Goal: Information Seeking & Learning: Learn about a topic

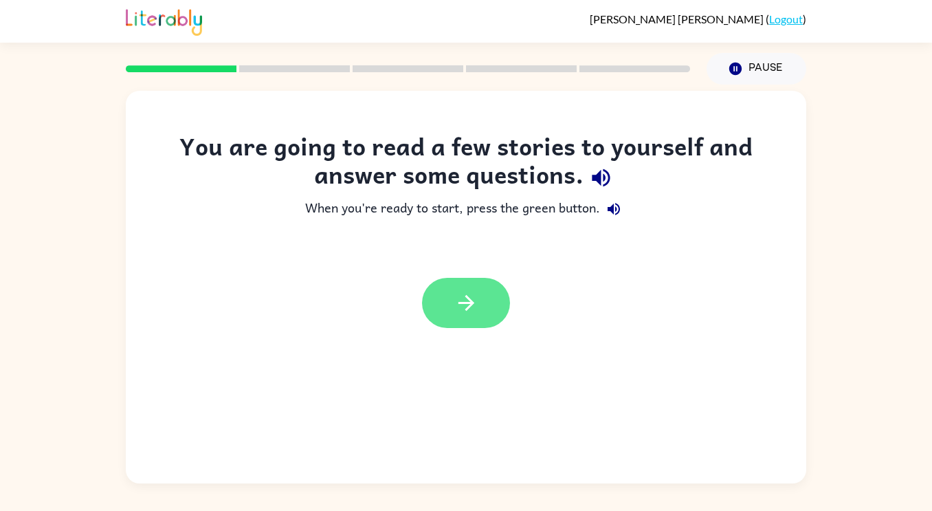
click at [467, 291] on icon "button" at bounding box center [466, 303] width 24 height 24
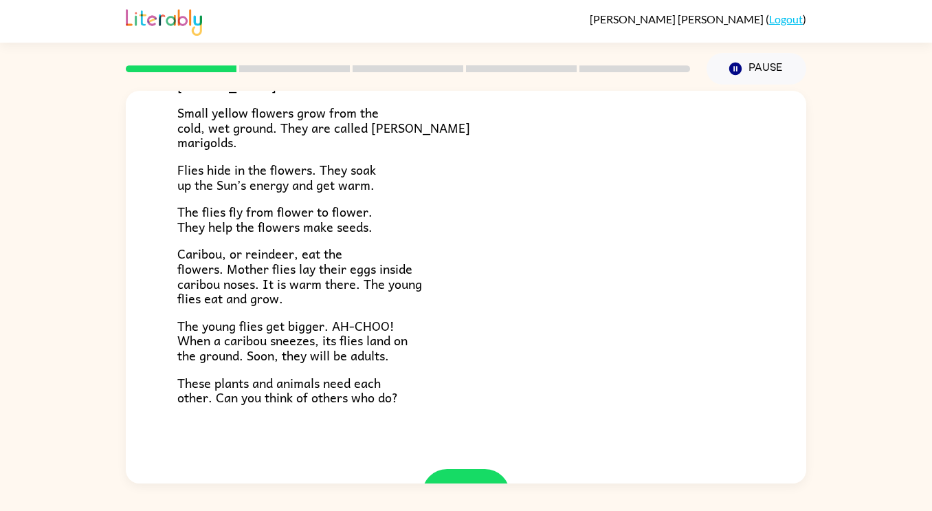
scroll to position [223, 0]
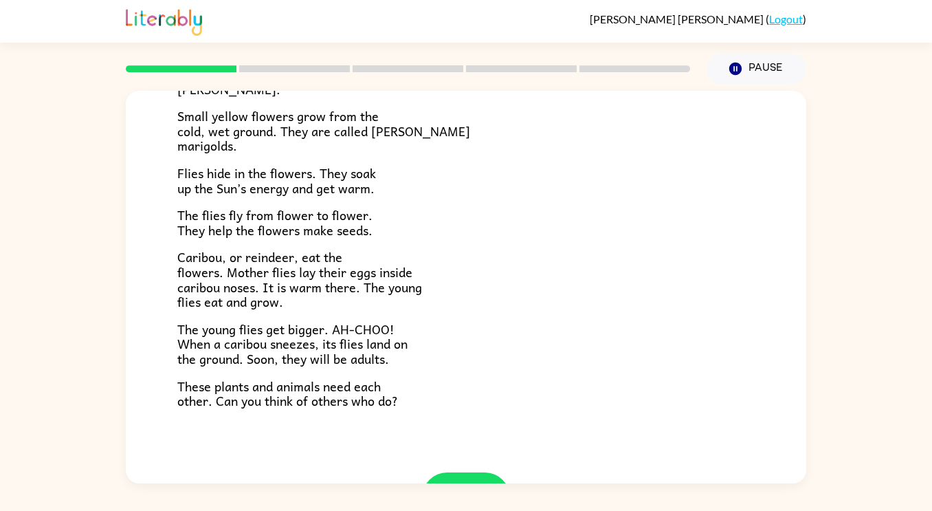
click at [322, 289] on span "Caribou, or reindeer, eat the flowers. Mother flies lay their eggs inside carib…" at bounding box center [299, 279] width 245 height 65
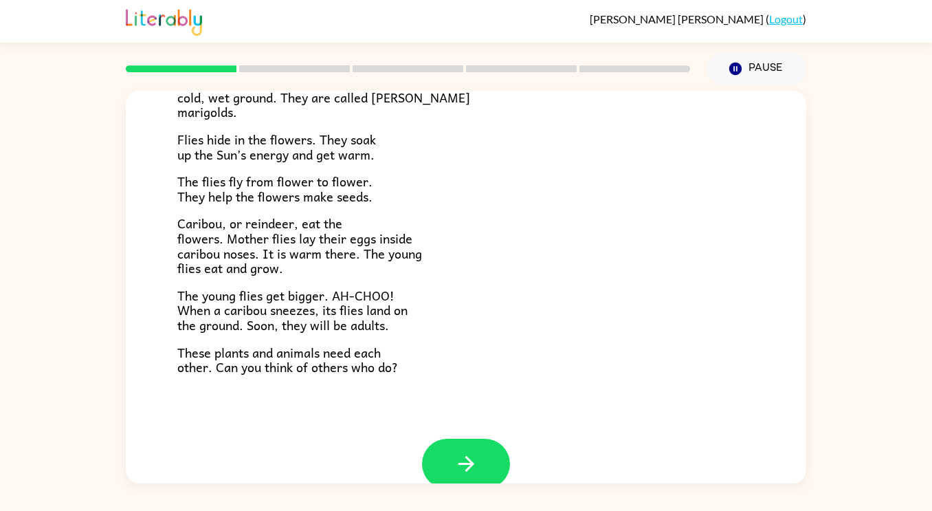
scroll to position [258, 0]
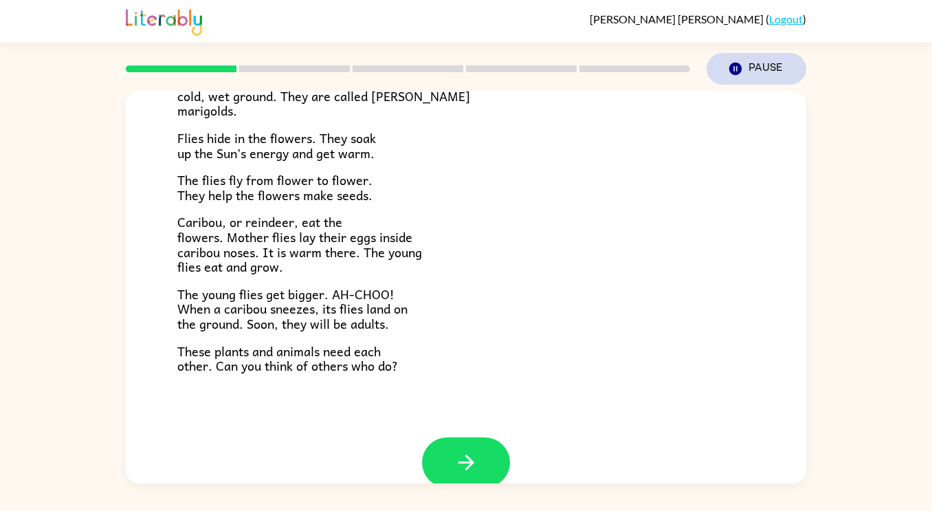
click at [742, 67] on icon "Pause" at bounding box center [735, 68] width 15 height 15
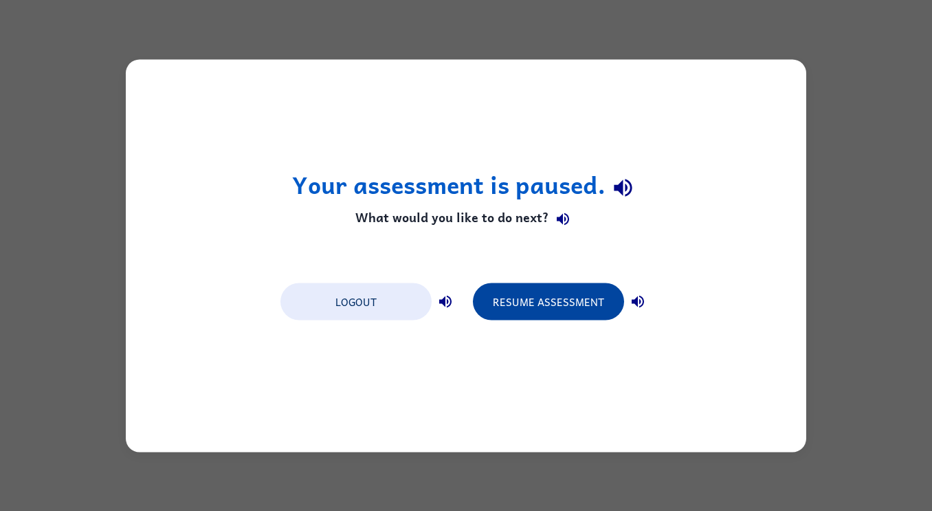
click at [554, 301] on button "Resume Assessment" at bounding box center [548, 300] width 151 height 37
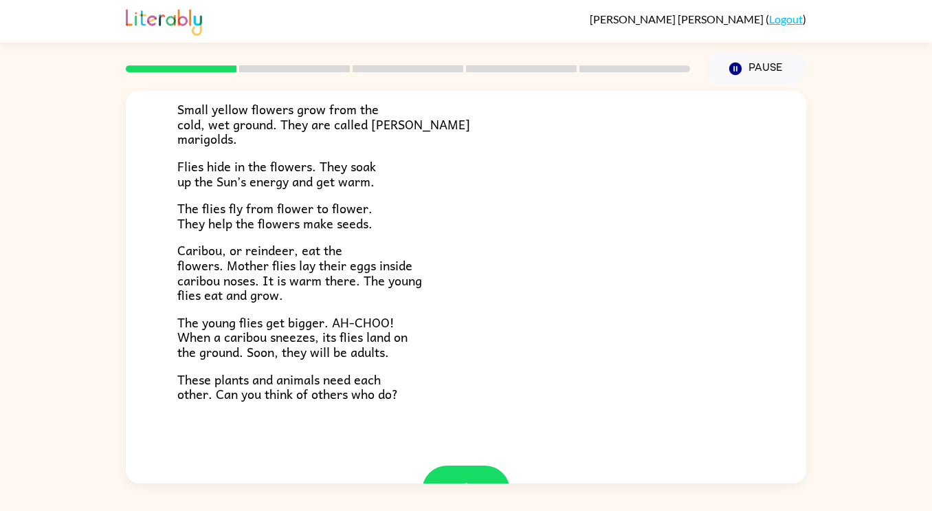
scroll to position [236, 0]
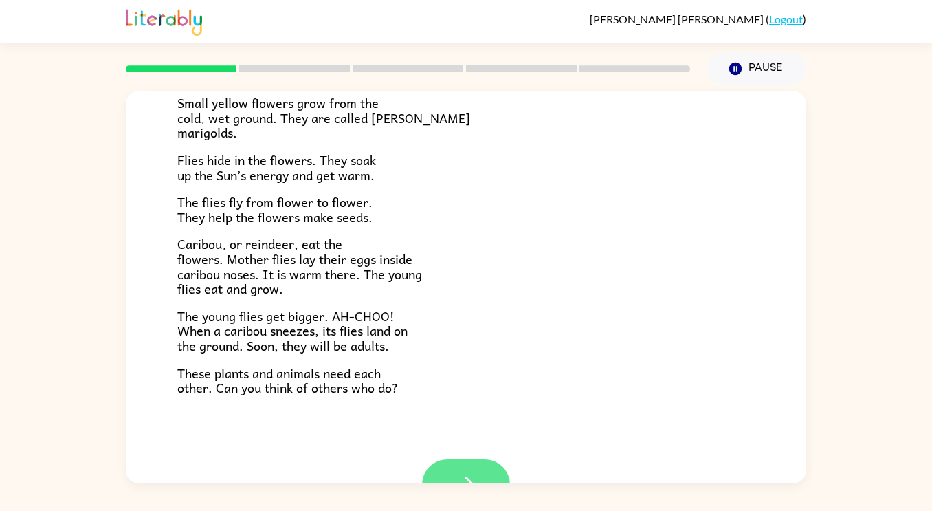
click at [481, 462] on button "button" at bounding box center [466, 484] width 88 height 50
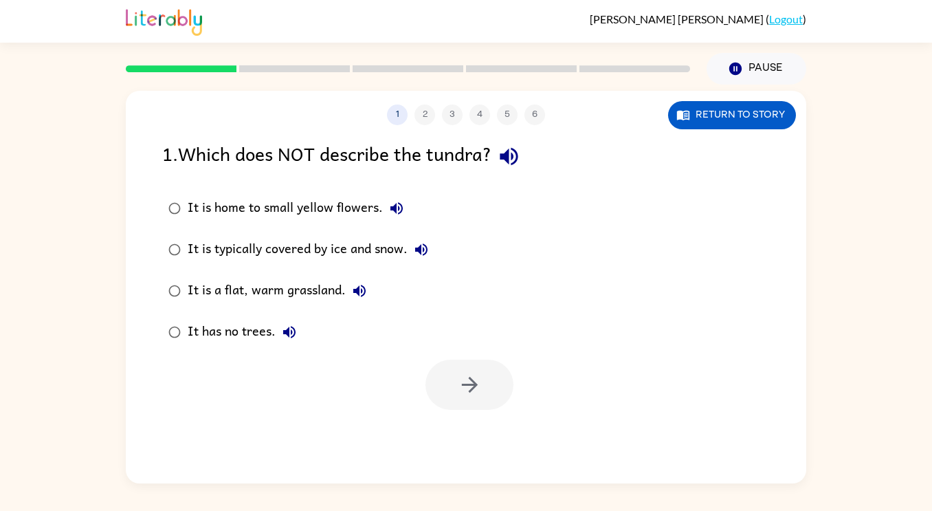
scroll to position [0, 0]
click at [511, 157] on icon "button" at bounding box center [509, 157] width 18 height 18
click at [518, 148] on icon "button" at bounding box center [509, 156] width 24 height 24
click at [473, 368] on button "button" at bounding box center [469, 384] width 88 height 50
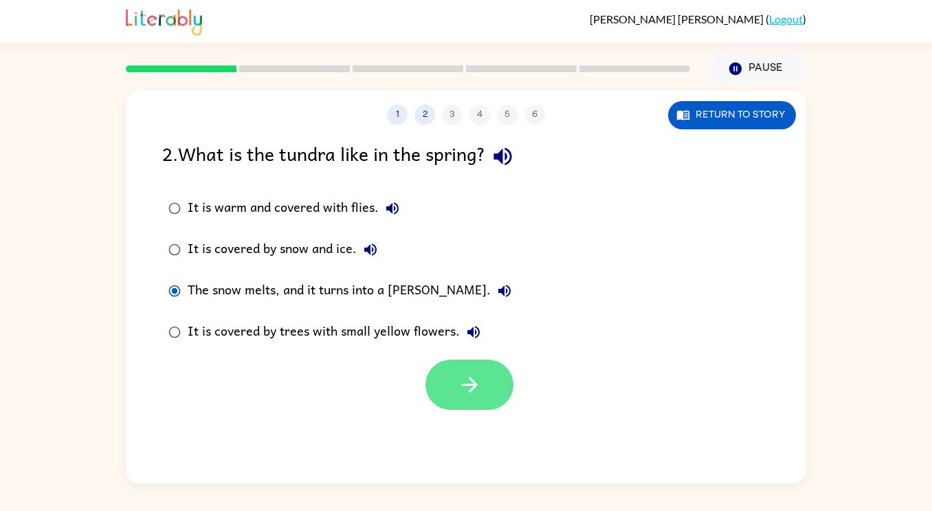
click at [467, 390] on icon "button" at bounding box center [470, 384] width 24 height 24
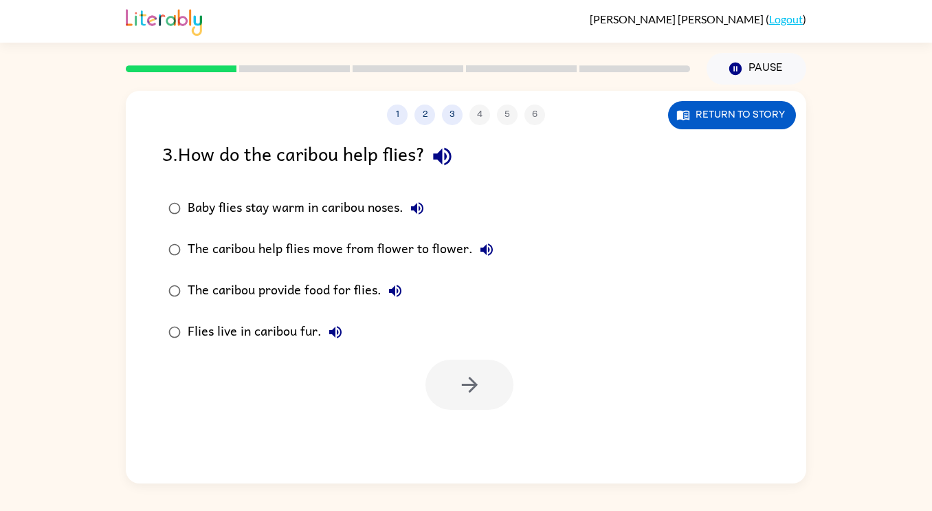
click at [440, 158] on icon "button" at bounding box center [442, 157] width 18 height 18
click at [475, 377] on icon "button" at bounding box center [470, 384] width 24 height 24
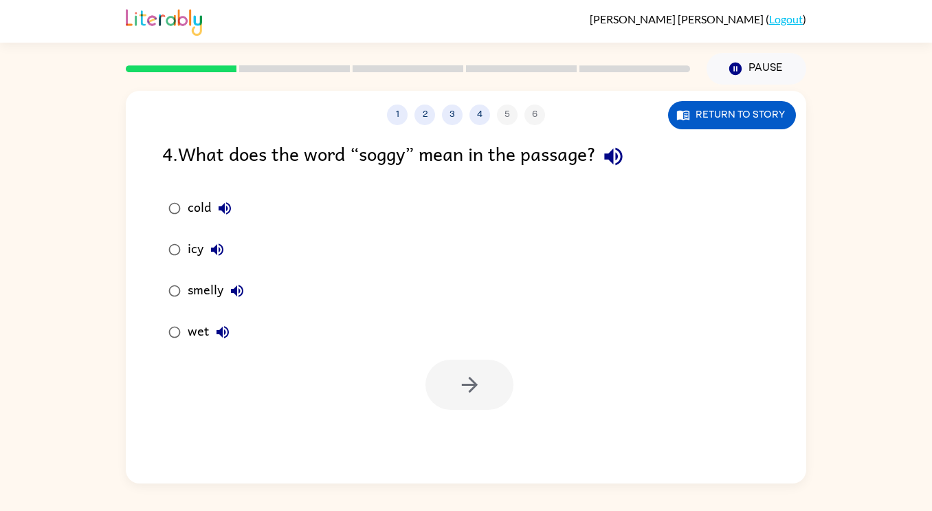
click at [216, 329] on icon "button" at bounding box center [222, 332] width 16 height 16
click at [469, 397] on button "button" at bounding box center [469, 384] width 88 height 50
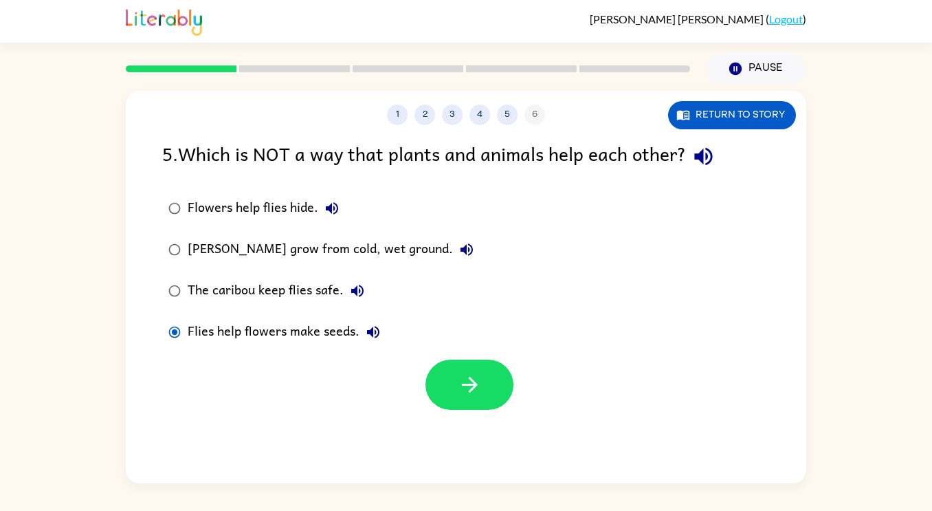
click at [489, 419] on div "1 2 3 4 5 6 Return to story 5 . Which is NOT a way that plants and animals help…" at bounding box center [466, 287] width 680 height 392
click at [473, 394] on icon "button" at bounding box center [470, 384] width 24 height 24
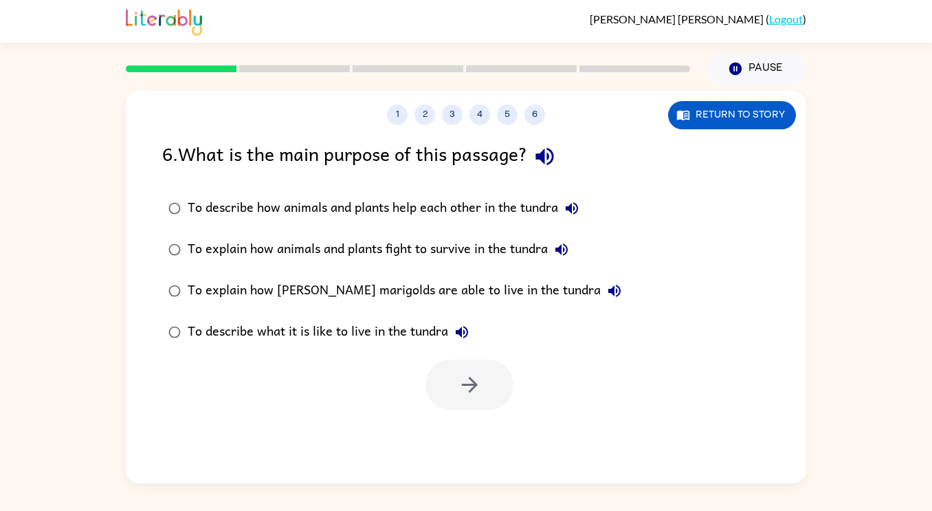
click at [473, 394] on div at bounding box center [469, 384] width 88 height 50
click at [546, 155] on icon "button" at bounding box center [544, 157] width 18 height 18
click at [573, 206] on icon "button" at bounding box center [572, 208] width 12 height 12
click at [557, 248] on icon "button" at bounding box center [561, 249] width 16 height 16
click at [513, 291] on div "To explain how [PERSON_NAME] marigolds are able to live in the tundra" at bounding box center [408, 290] width 440 height 27
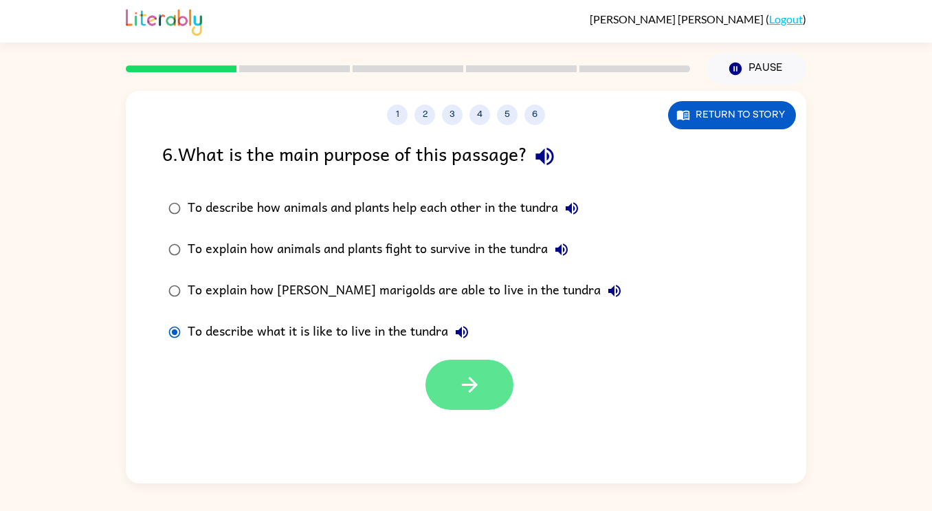
click at [453, 383] on button "button" at bounding box center [469, 384] width 88 height 50
click at [453, 383] on div at bounding box center [469, 384] width 88 height 50
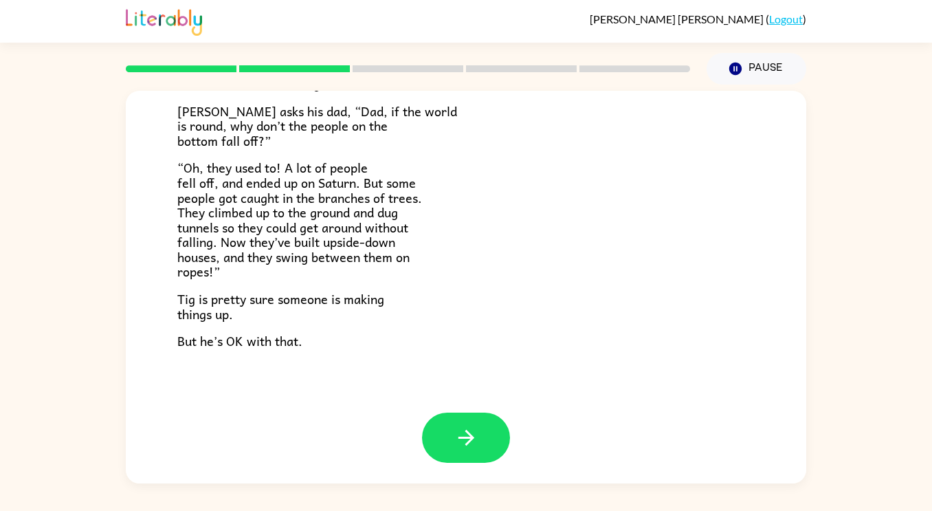
scroll to position [396, 0]
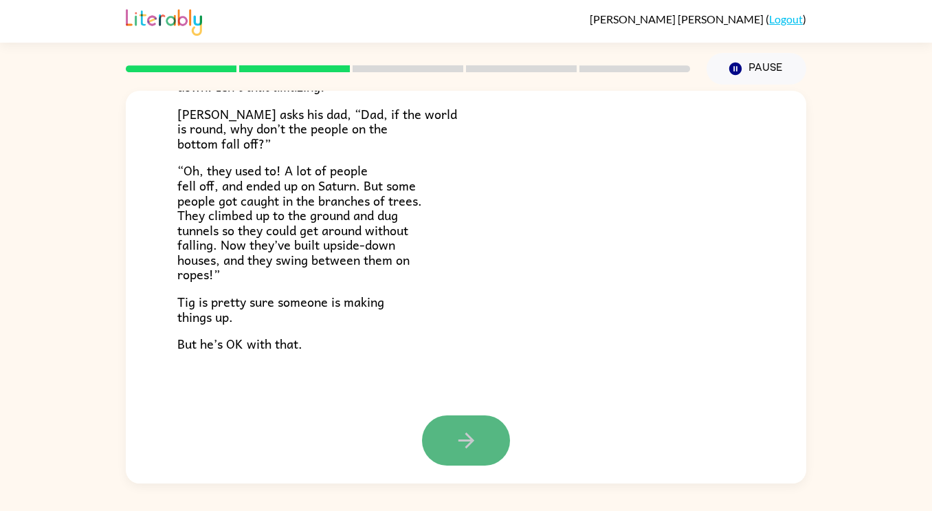
click at [474, 438] on icon "button" at bounding box center [466, 440] width 24 height 24
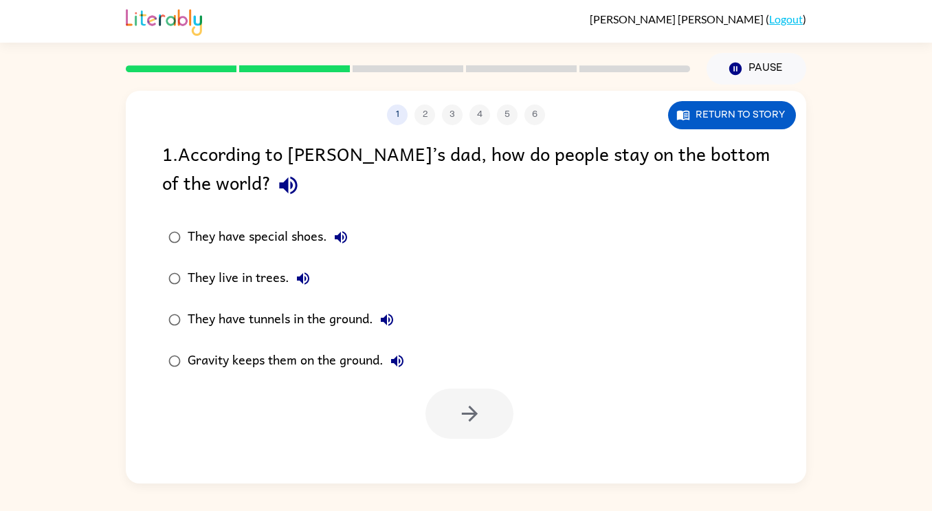
scroll to position [0, 0]
click at [279, 181] on icon "button" at bounding box center [288, 186] width 18 height 18
click at [344, 240] on icon "button" at bounding box center [341, 237] width 16 height 16
click at [299, 276] on icon "button" at bounding box center [303, 278] width 12 height 12
click at [395, 316] on icon "button" at bounding box center [387, 319] width 16 height 16
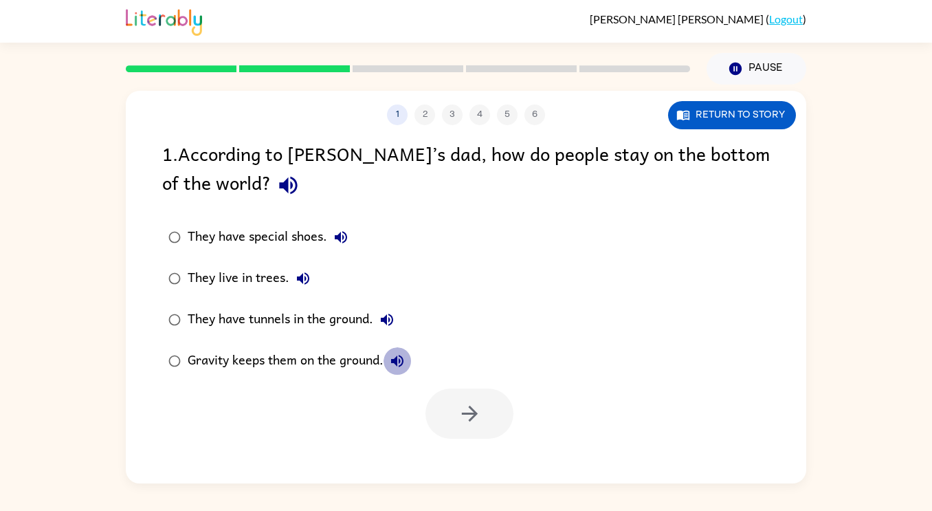
click at [397, 361] on icon "button" at bounding box center [397, 361] width 12 height 12
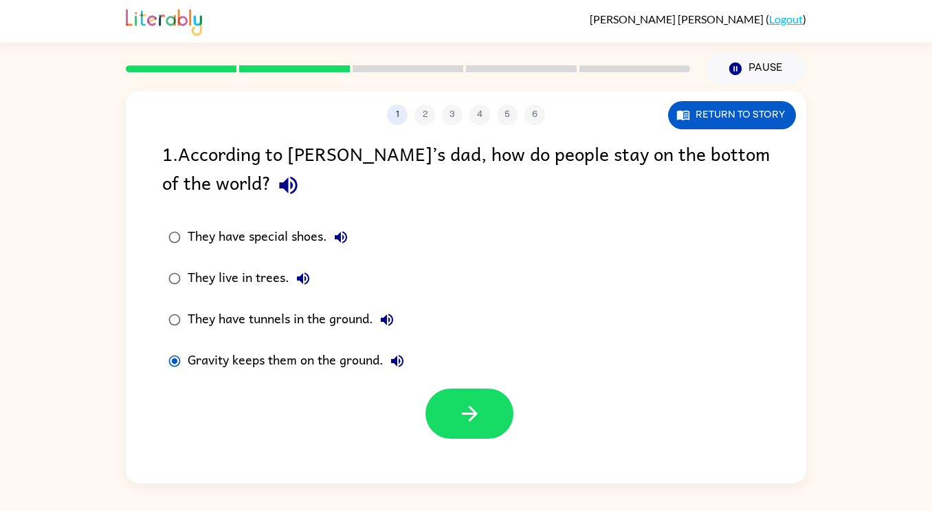
click at [199, 313] on div "They have tunnels in the ground." at bounding box center [294, 319] width 213 height 27
click at [485, 425] on button "button" at bounding box center [469, 413] width 88 height 50
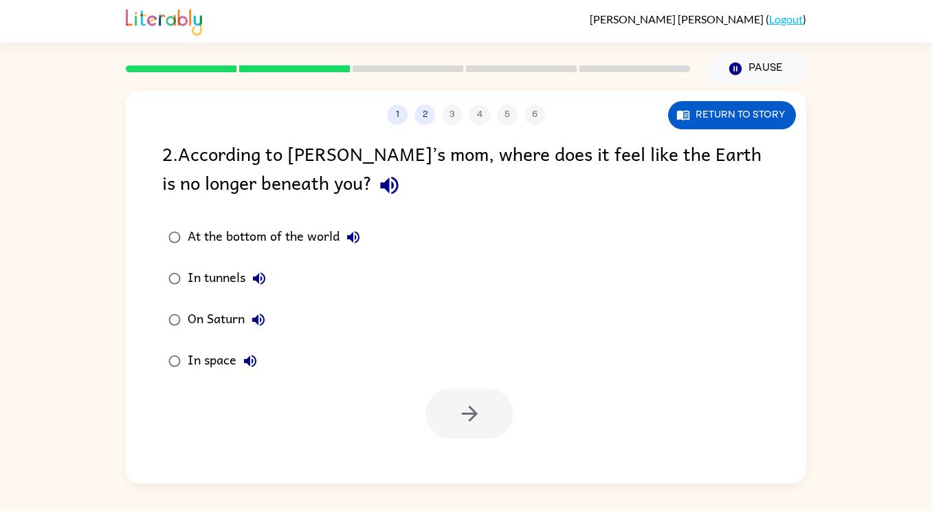
click at [377, 190] on icon "button" at bounding box center [389, 185] width 24 height 24
click at [331, 234] on div "At the bottom of the world" at bounding box center [277, 236] width 179 height 27
click at [356, 239] on icon "button" at bounding box center [353, 237] width 16 height 16
click at [256, 273] on icon "button" at bounding box center [259, 278] width 16 height 16
click at [256, 314] on icon "button" at bounding box center [258, 319] width 16 height 16
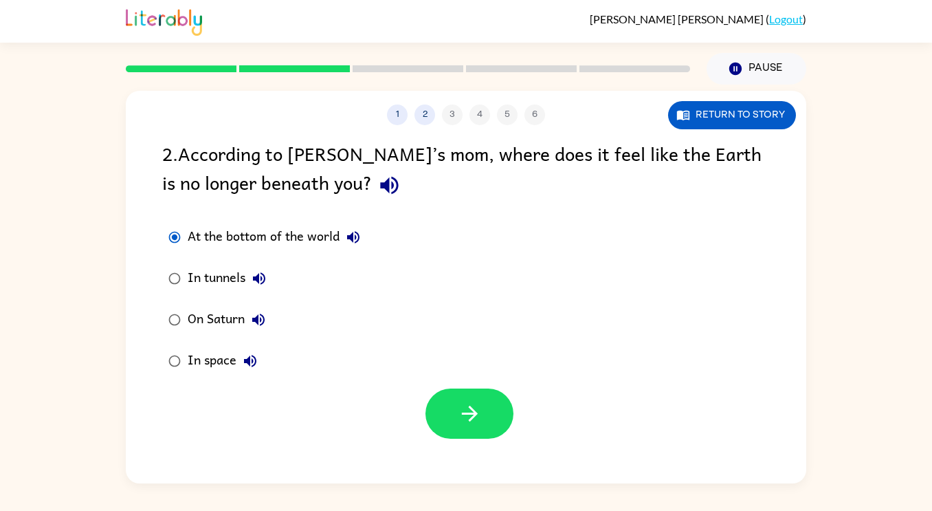
click at [249, 354] on icon "button" at bounding box center [250, 361] width 16 height 16
click at [221, 361] on div "In space" at bounding box center [226, 360] width 76 height 27
click at [454, 421] on button "button" at bounding box center [469, 413] width 88 height 50
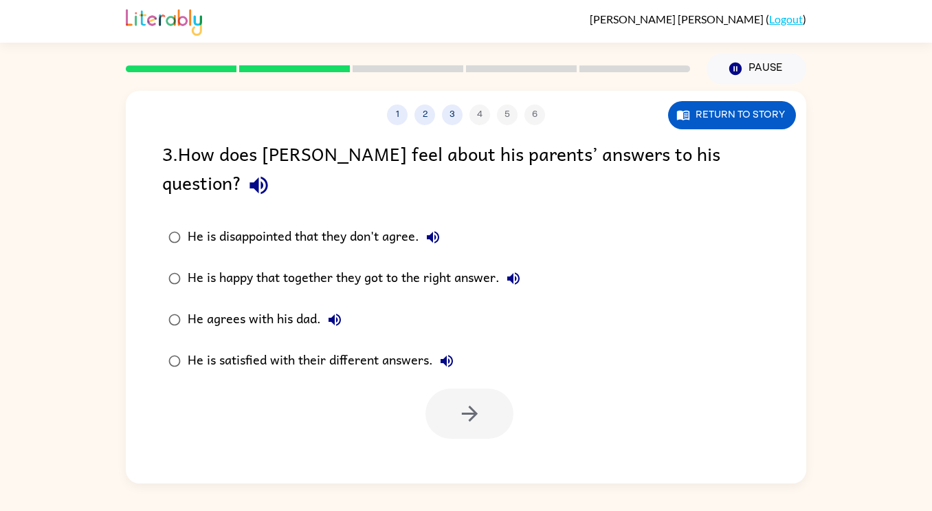
click at [267, 177] on icon "button" at bounding box center [258, 186] width 18 height 18
click at [434, 231] on icon "button" at bounding box center [433, 237] width 12 height 12
click at [508, 270] on icon "button" at bounding box center [513, 278] width 16 height 16
click at [320, 306] on div "He agrees with his dad." at bounding box center [268, 319] width 161 height 27
click at [335, 311] on icon "button" at bounding box center [334, 319] width 16 height 16
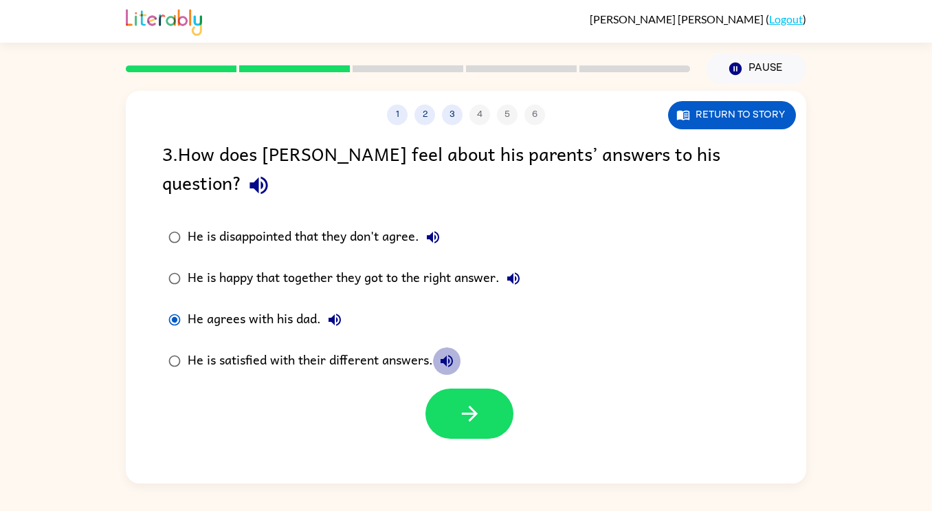
click at [450, 353] on icon "button" at bounding box center [446, 361] width 16 height 16
click at [344, 347] on div "He is satisfied with their different answers." at bounding box center [324, 360] width 273 height 27
click at [461, 401] on icon "button" at bounding box center [470, 413] width 24 height 24
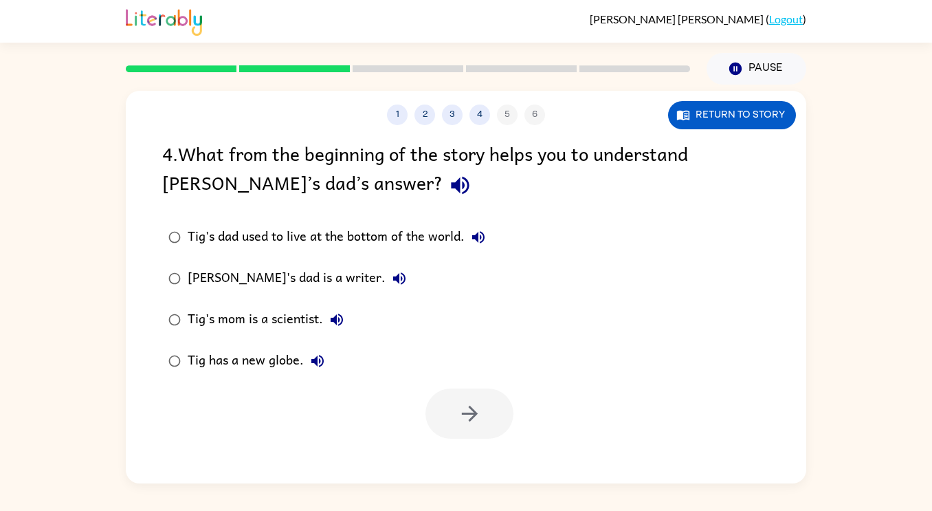
click at [451, 184] on icon "button" at bounding box center [460, 186] width 18 height 18
click at [480, 233] on icon "button" at bounding box center [478, 237] width 16 height 16
click at [393, 273] on icon "button" at bounding box center [399, 278] width 12 height 12
click at [342, 318] on icon "button" at bounding box center [336, 319] width 16 height 16
click at [313, 357] on icon "button" at bounding box center [317, 361] width 16 height 16
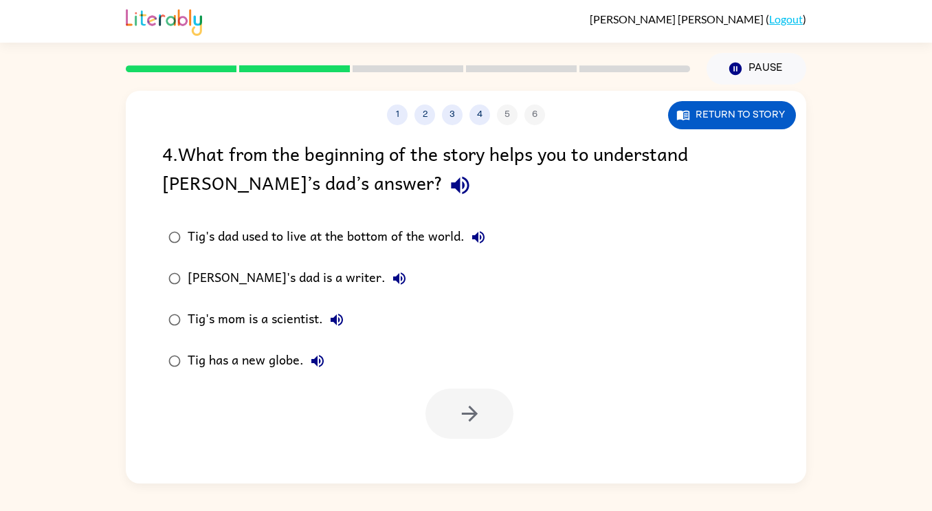
click at [257, 322] on div "Tig's mom is a scientist." at bounding box center [269, 319] width 163 height 27
click at [473, 414] on icon "button" at bounding box center [469, 413] width 16 height 16
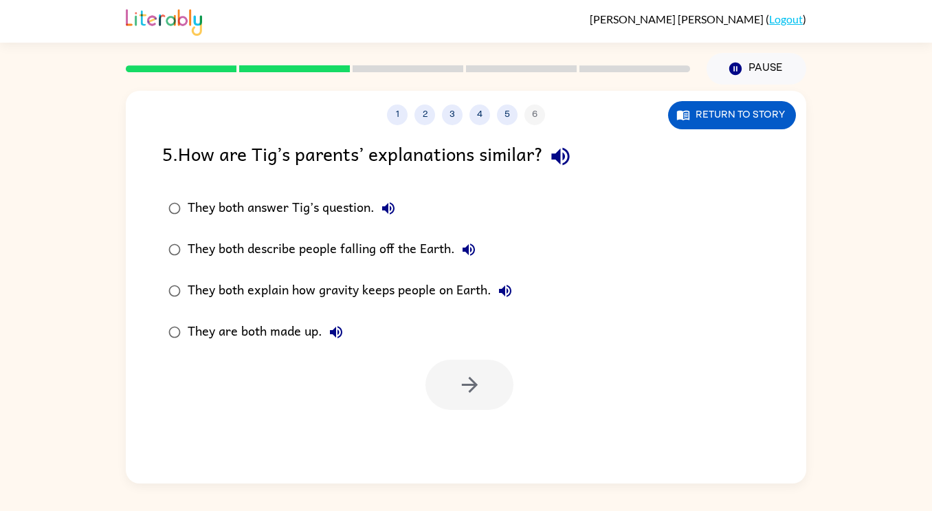
click at [560, 143] on button "button" at bounding box center [560, 156] width 35 height 35
click at [391, 208] on icon "button" at bounding box center [388, 208] width 12 height 12
click at [470, 254] on icon "button" at bounding box center [468, 249] width 12 height 12
click at [498, 283] on icon "button" at bounding box center [505, 290] width 16 height 16
click at [337, 335] on icon "button" at bounding box center [336, 332] width 16 height 16
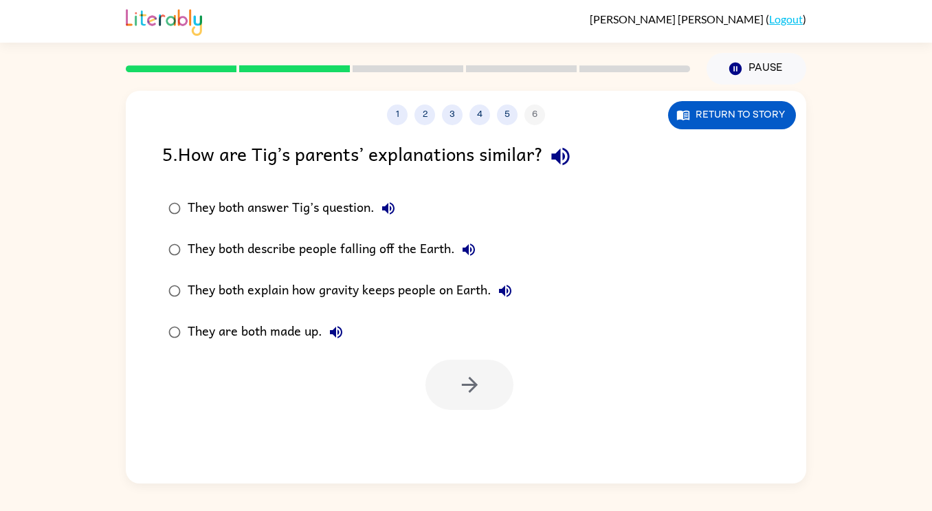
click at [393, 209] on icon "button" at bounding box center [388, 208] width 16 height 16
click at [355, 205] on div "They both answer Tig’s question." at bounding box center [295, 207] width 214 height 27
click at [478, 392] on icon "button" at bounding box center [470, 384] width 24 height 24
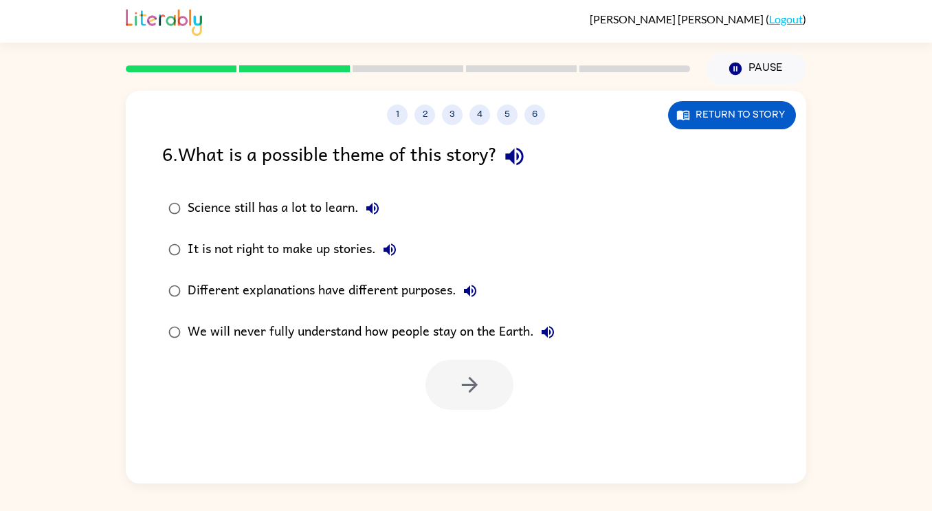
click at [514, 161] on icon "button" at bounding box center [514, 156] width 24 height 24
click at [376, 209] on icon "button" at bounding box center [372, 208] width 16 height 16
click at [391, 249] on icon "button" at bounding box center [389, 249] width 16 height 16
click at [479, 289] on button "Different explanations have different purposes." at bounding box center [469, 290] width 27 height 27
click at [550, 324] on icon "button" at bounding box center [547, 332] width 16 height 16
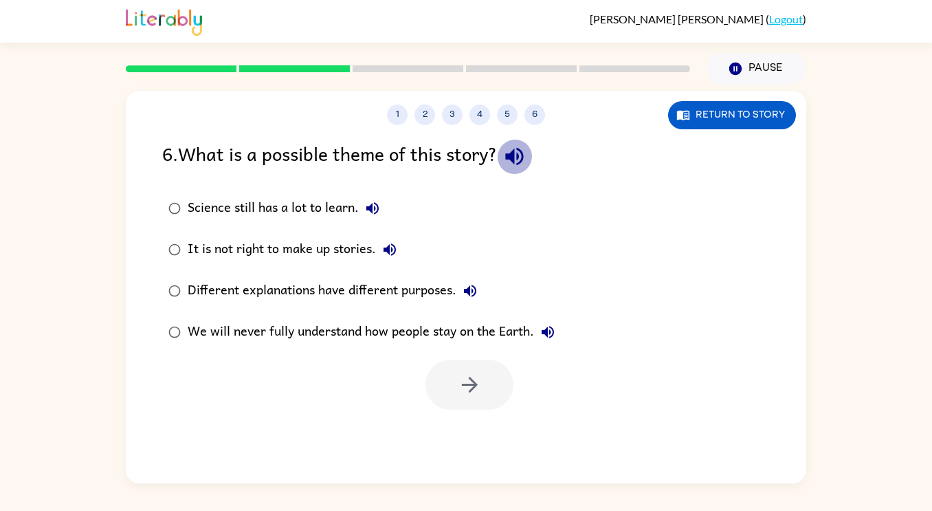
click at [515, 157] on icon "button" at bounding box center [514, 157] width 18 height 18
click at [436, 281] on div "Different explanations have different purposes." at bounding box center [336, 290] width 296 height 27
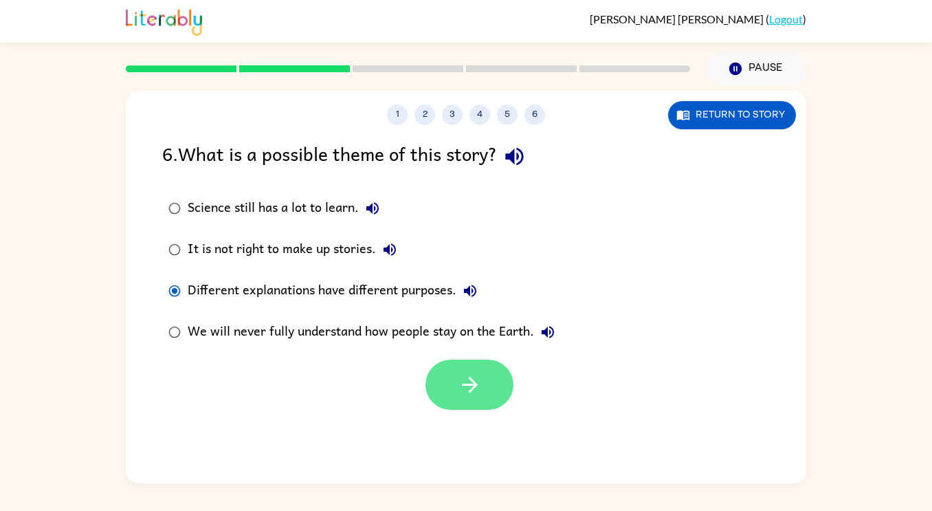
click at [480, 392] on icon "button" at bounding box center [470, 384] width 24 height 24
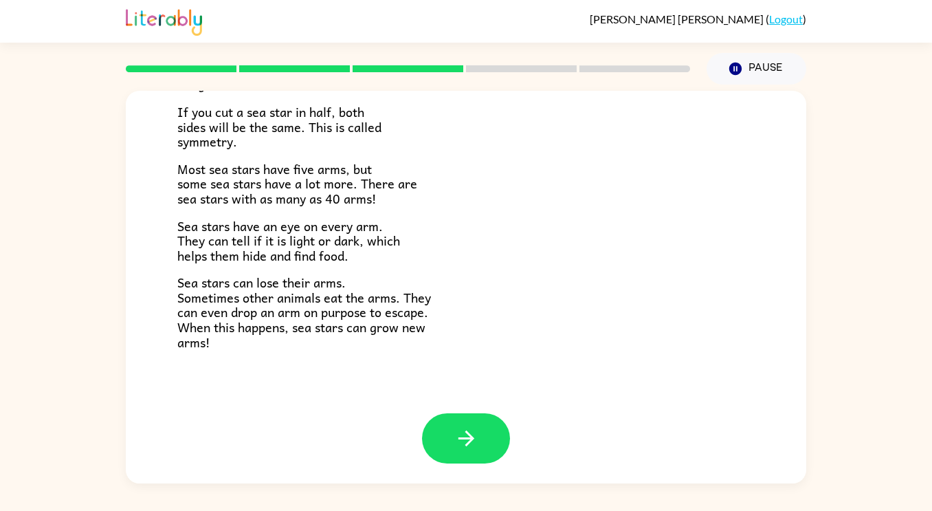
scroll to position [396, 0]
click at [478, 425] on button "button" at bounding box center [466, 437] width 88 height 50
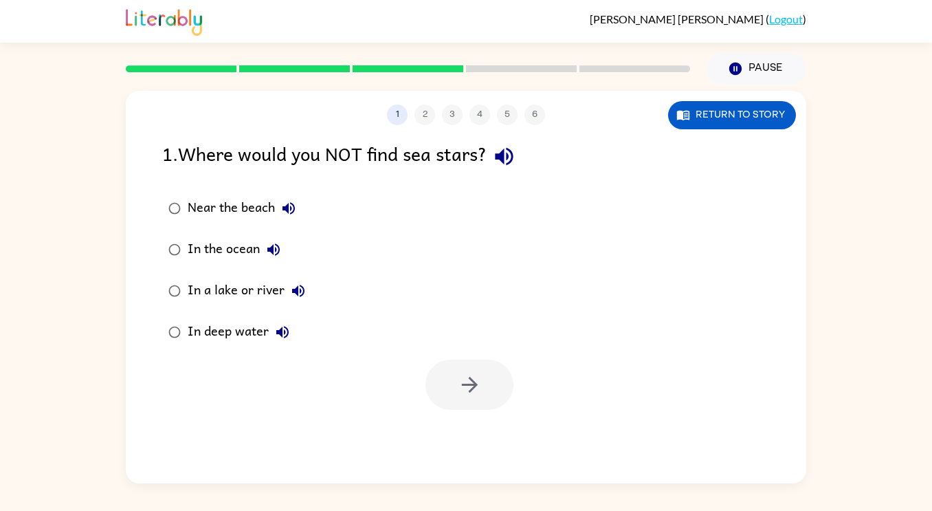
click at [256, 291] on div "In a lake or river" at bounding box center [250, 290] width 124 height 27
click at [476, 399] on button "button" at bounding box center [469, 384] width 88 height 50
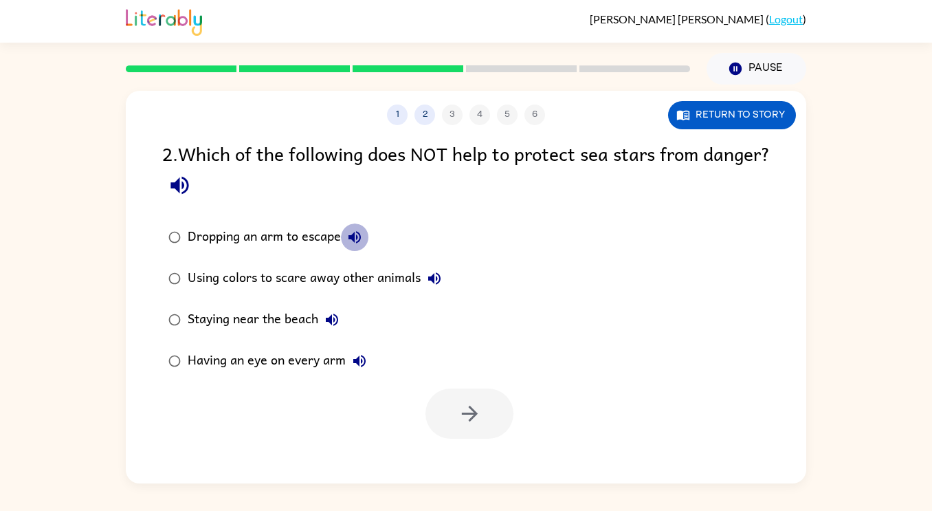
click at [363, 241] on button "Dropping an arm to escape" at bounding box center [354, 236] width 27 height 27
click at [433, 271] on icon "button" at bounding box center [434, 278] width 16 height 16
click at [335, 324] on icon "button" at bounding box center [332, 319] width 12 height 12
click at [358, 363] on icon "button" at bounding box center [359, 361] width 12 height 12
click at [289, 358] on div "Having an eye on every arm" at bounding box center [281, 360] width 186 height 27
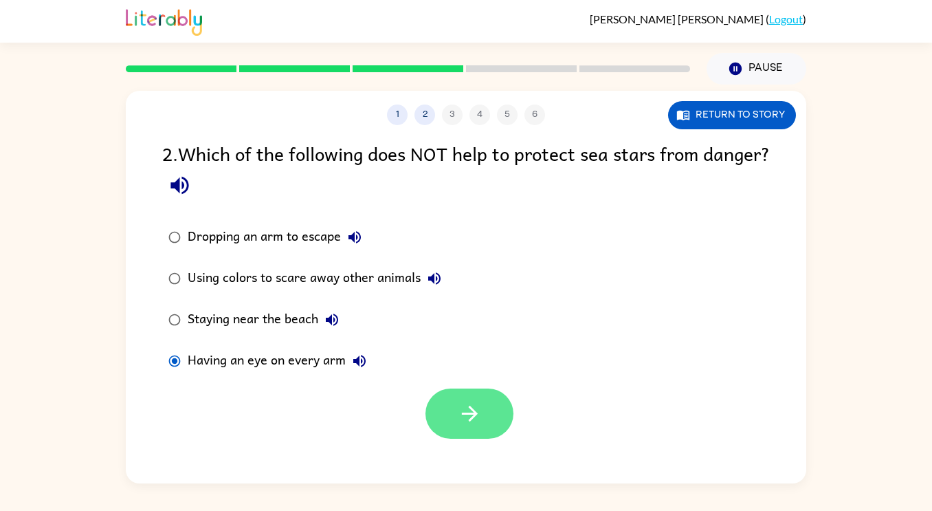
click at [450, 403] on button "button" at bounding box center [469, 413] width 88 height 50
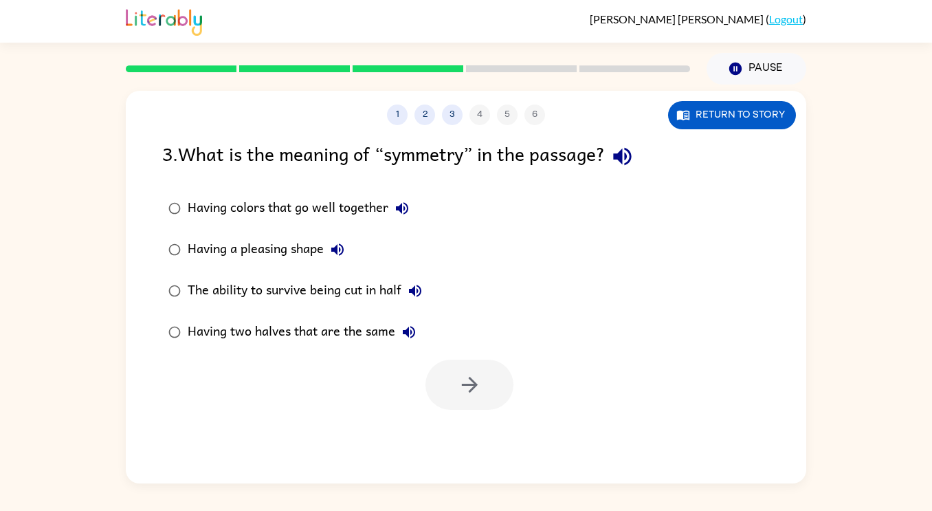
click at [408, 332] on icon "button" at bounding box center [409, 332] width 12 height 12
click at [370, 332] on div "Having two halves that are the same" at bounding box center [305, 331] width 235 height 27
click at [425, 363] on div at bounding box center [469, 384] width 88 height 50
click at [455, 392] on button "button" at bounding box center [469, 384] width 88 height 50
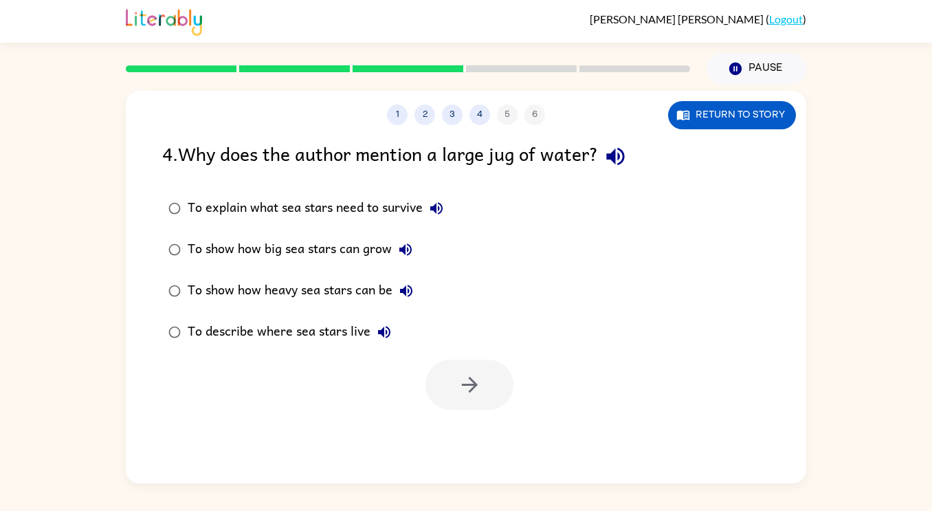
click at [624, 161] on icon "button" at bounding box center [615, 156] width 24 height 24
click at [441, 208] on icon "button" at bounding box center [436, 208] width 16 height 16
click at [404, 251] on icon "button" at bounding box center [405, 249] width 12 height 12
click at [405, 289] on icon "button" at bounding box center [406, 290] width 12 height 12
click at [381, 331] on icon "button" at bounding box center [384, 332] width 12 height 12
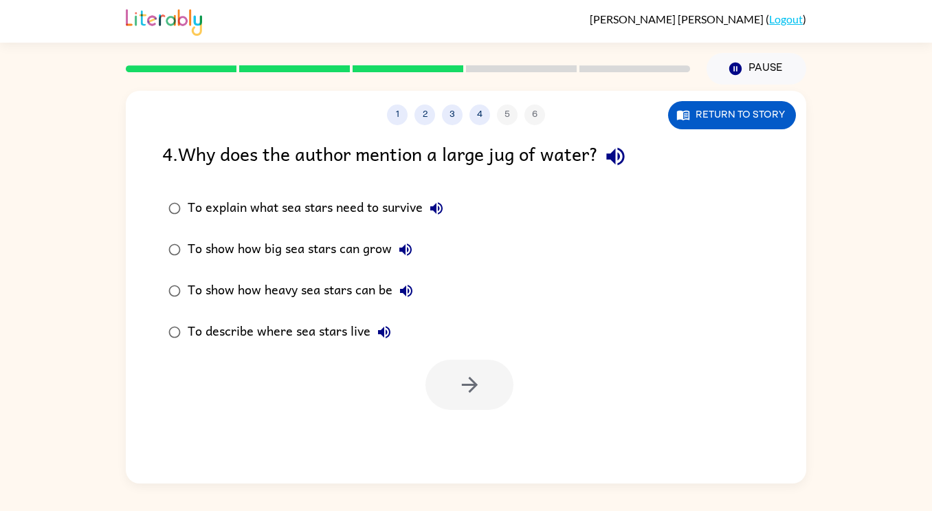
click at [366, 287] on div "To show how heavy sea stars can be" at bounding box center [304, 290] width 232 height 27
click at [444, 379] on button "button" at bounding box center [469, 384] width 88 height 50
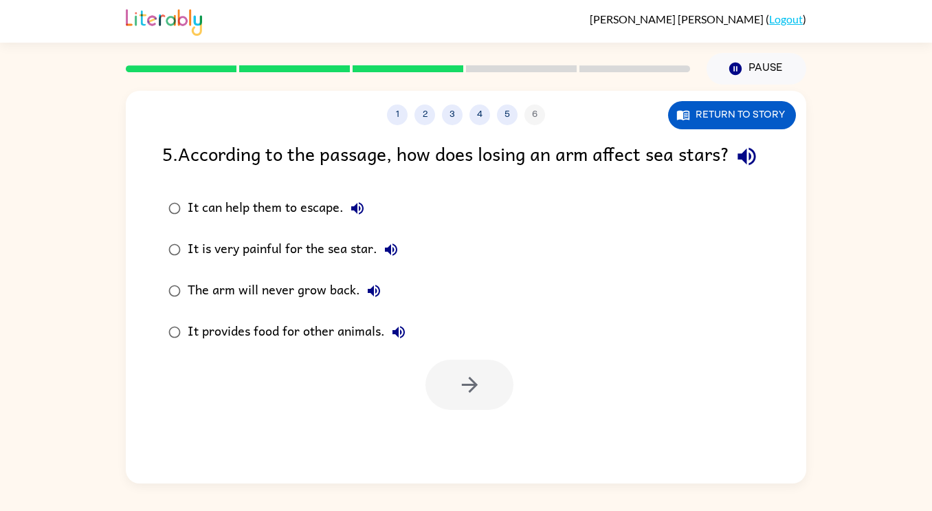
click at [737, 166] on icon "button" at bounding box center [746, 157] width 18 height 18
click at [474, 396] on icon "button" at bounding box center [470, 384] width 24 height 24
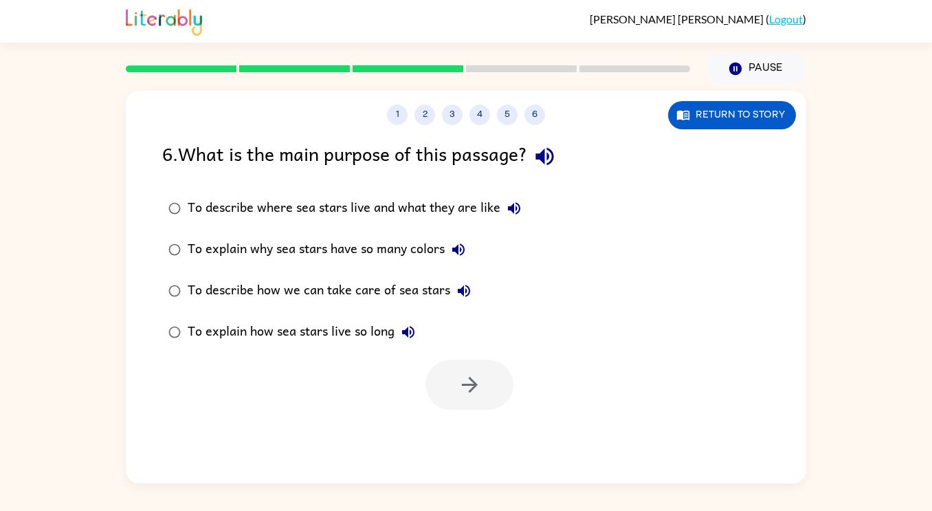
click at [550, 158] on icon "button" at bounding box center [545, 156] width 24 height 24
click at [507, 205] on icon "button" at bounding box center [514, 208] width 16 height 16
click at [458, 243] on icon "button" at bounding box center [458, 249] width 16 height 16
click at [464, 293] on icon "button" at bounding box center [464, 290] width 16 height 16
click at [407, 324] on icon "button" at bounding box center [408, 332] width 16 height 16
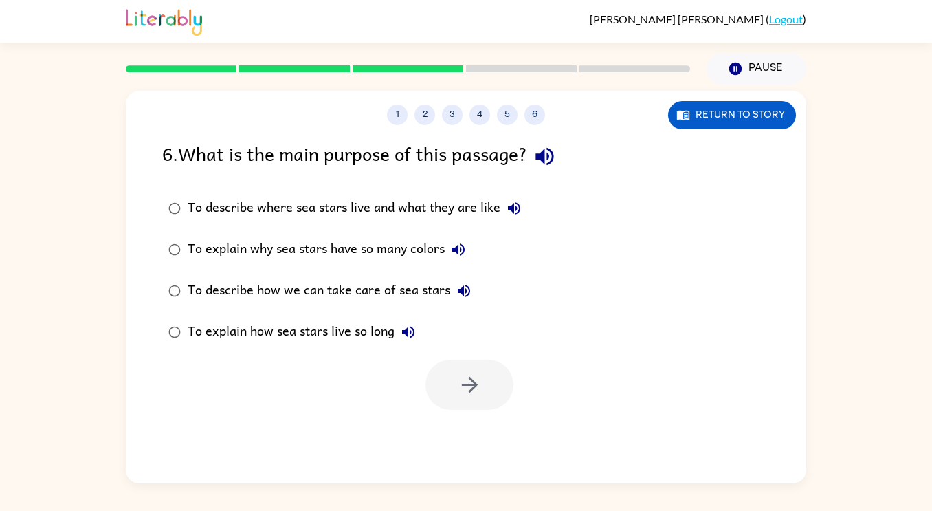
click at [344, 323] on div "To explain how sea stars live so long" at bounding box center [305, 331] width 234 height 27
click at [417, 366] on div at bounding box center [466, 381] width 680 height 57
click at [428, 370] on button "button" at bounding box center [469, 384] width 88 height 50
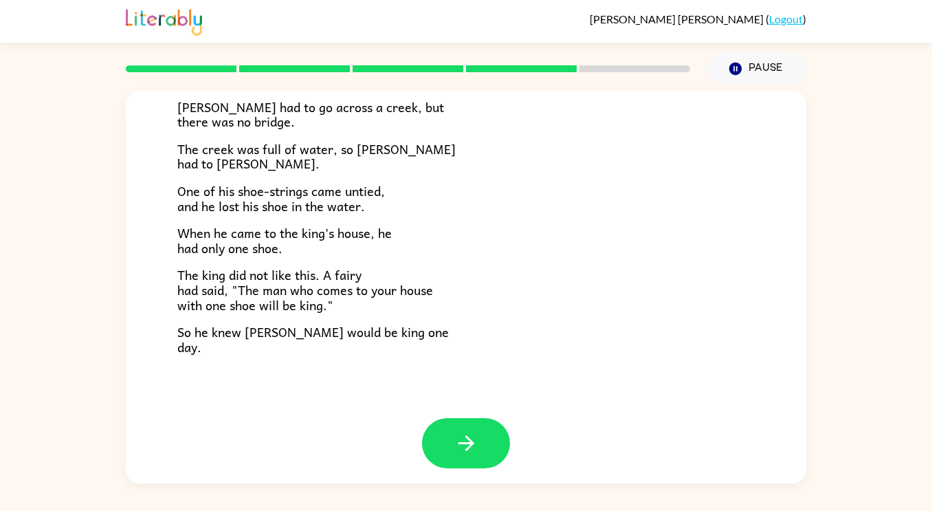
scroll to position [236, 0]
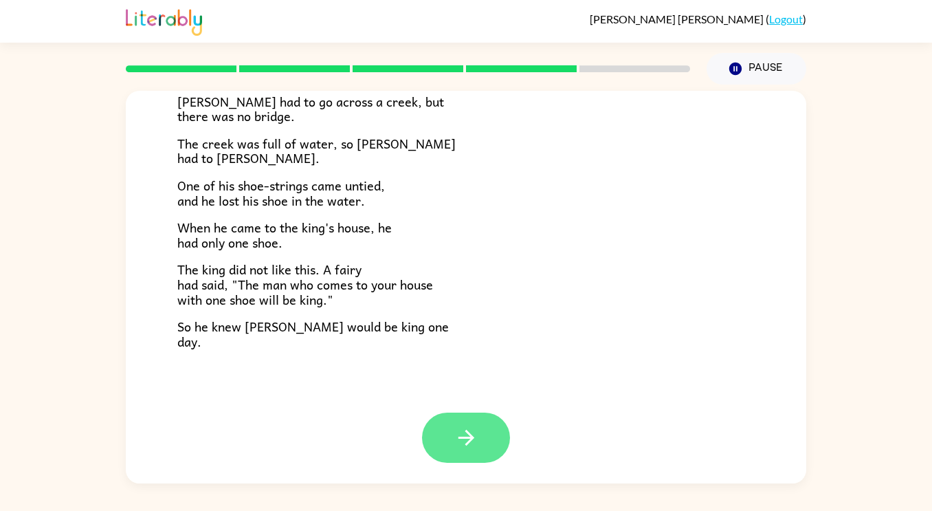
click at [464, 454] on button "button" at bounding box center [466, 437] width 88 height 50
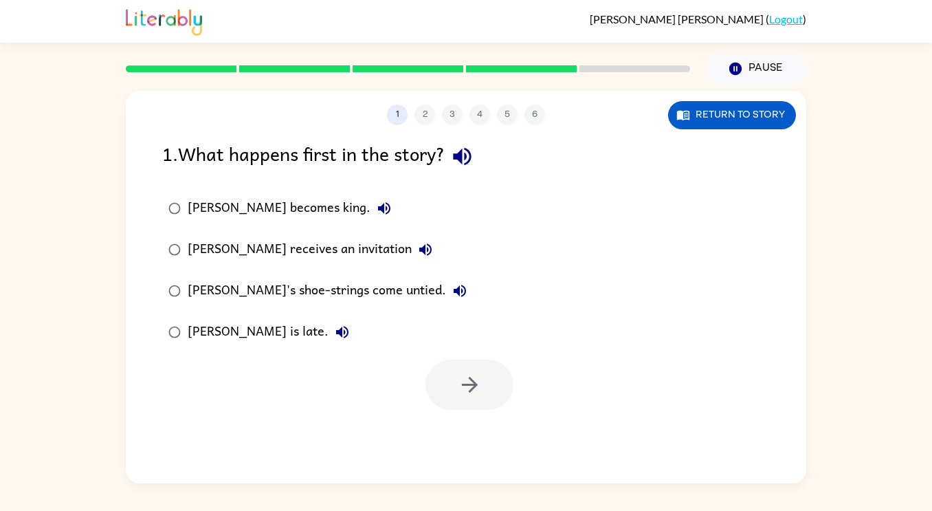
click at [417, 253] on icon "button" at bounding box center [425, 249] width 16 height 16
click at [339, 247] on div "[PERSON_NAME] receives an invitation" at bounding box center [313, 249] width 251 height 27
click at [486, 403] on button "button" at bounding box center [469, 384] width 88 height 50
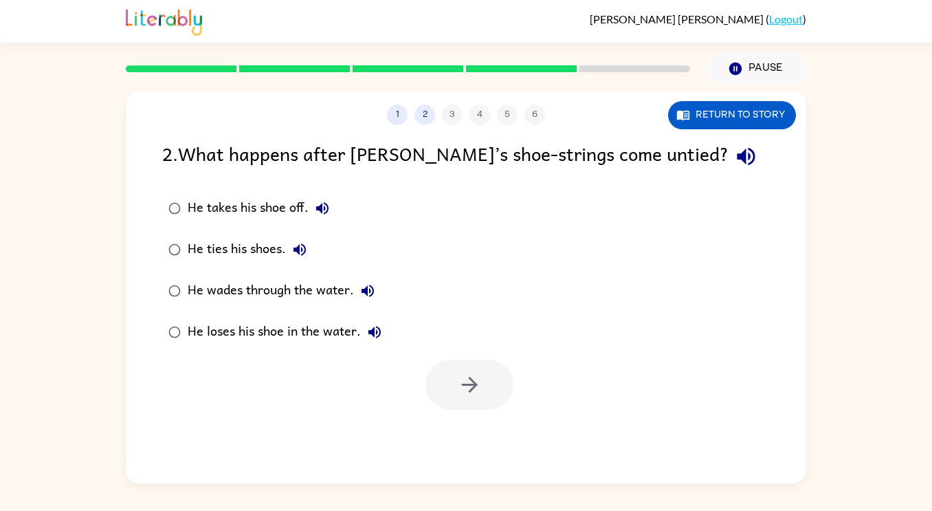
click at [296, 203] on div "He takes his shoe off." at bounding box center [262, 207] width 148 height 27
click at [487, 378] on button "button" at bounding box center [469, 384] width 88 height 50
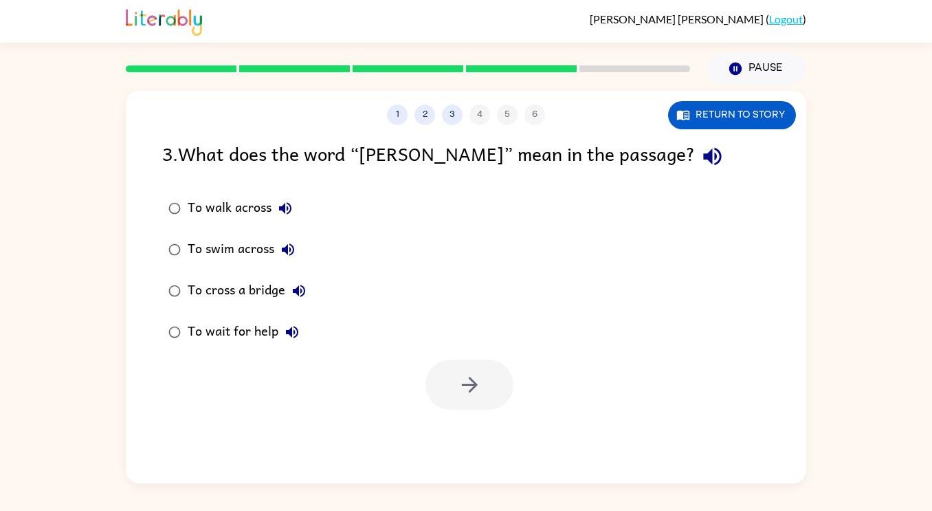
click at [271, 246] on div "To swim across" at bounding box center [245, 249] width 114 height 27
click at [477, 395] on icon "button" at bounding box center [470, 384] width 24 height 24
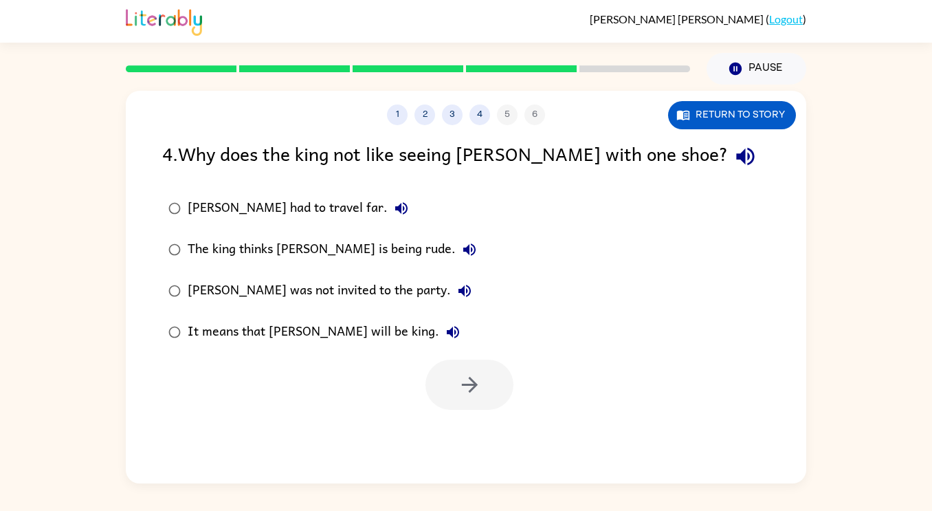
click at [477, 395] on div at bounding box center [469, 384] width 88 height 50
click at [296, 249] on div "The king thinks [PERSON_NAME] is being rude." at bounding box center [335, 249] width 295 height 27
click at [462, 394] on icon "button" at bounding box center [470, 384] width 24 height 24
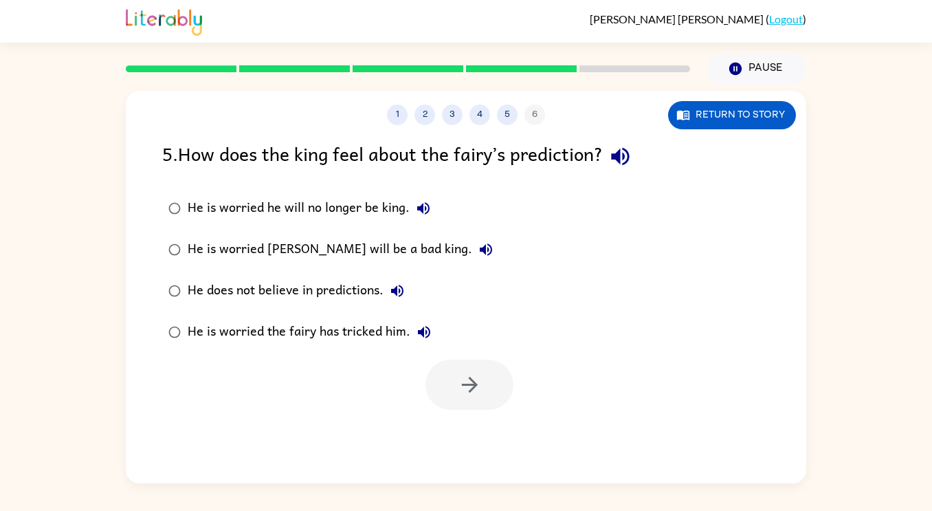
click at [289, 246] on div "He is worried [PERSON_NAME] will be a bad king." at bounding box center [344, 249] width 312 height 27
click at [470, 387] on icon "button" at bounding box center [470, 384] width 24 height 24
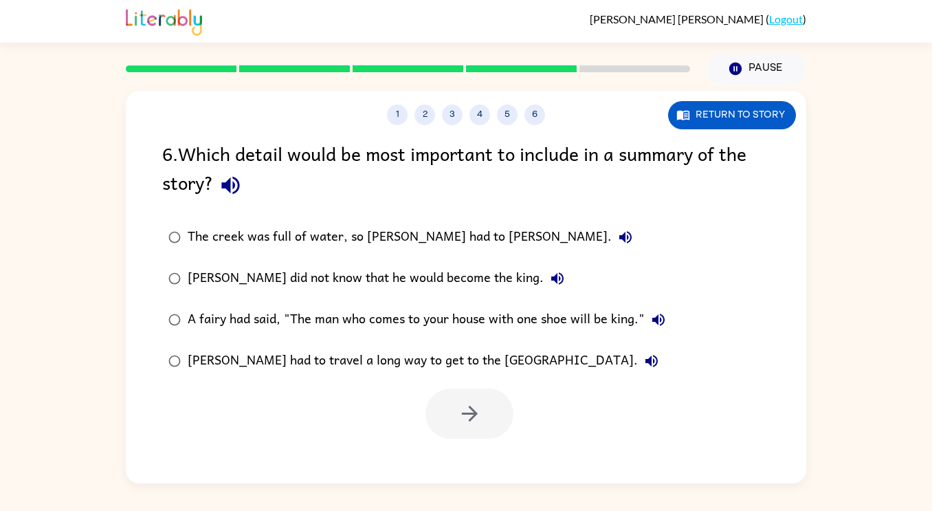
click at [470, 387] on div at bounding box center [466, 409] width 680 height 57
click at [234, 180] on icon "button" at bounding box center [231, 185] width 24 height 24
click at [619, 236] on icon "button" at bounding box center [625, 237] width 12 height 12
click at [551, 280] on icon "button" at bounding box center [557, 278] width 12 height 12
click at [660, 313] on icon "button" at bounding box center [658, 319] width 16 height 16
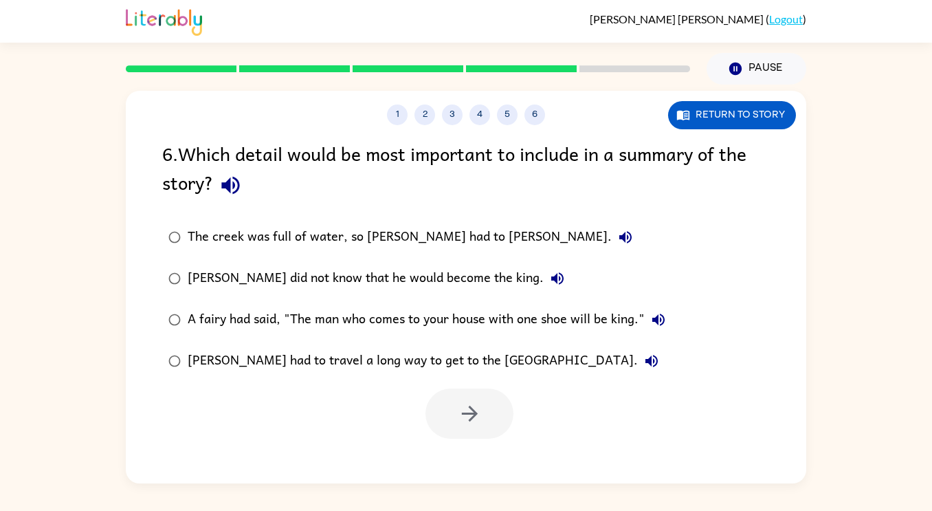
click at [645, 363] on icon "button" at bounding box center [651, 361] width 12 height 12
click at [474, 360] on div "[PERSON_NAME] had to travel a long way to get to the [GEOGRAPHIC_DATA]." at bounding box center [427, 360] width 478 height 27
click at [493, 407] on button "button" at bounding box center [469, 413] width 88 height 50
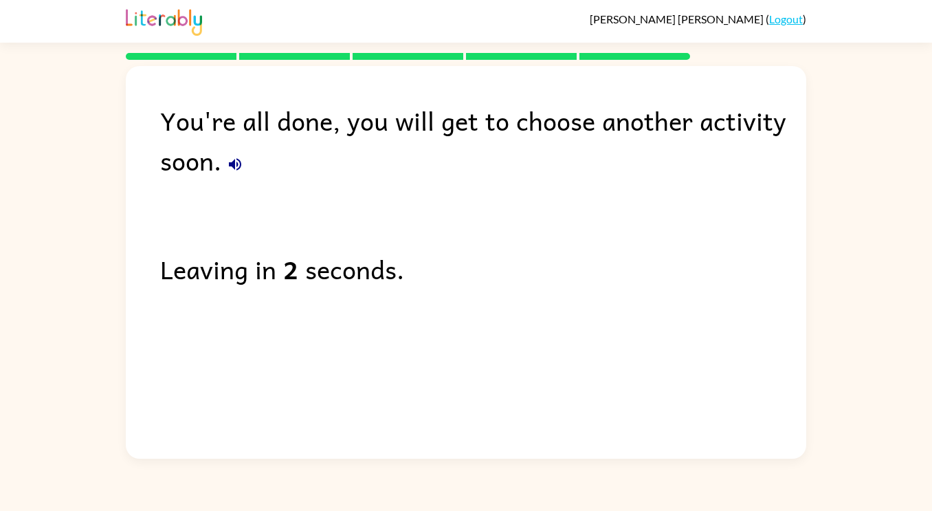
click at [233, 164] on icon "button" at bounding box center [235, 164] width 12 height 12
